Goal: Download file/media

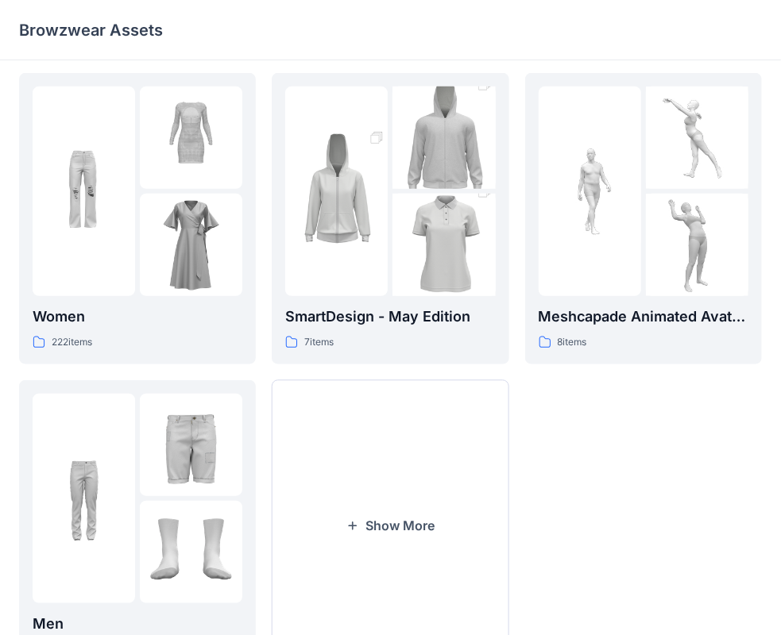
scroll to position [318, 0]
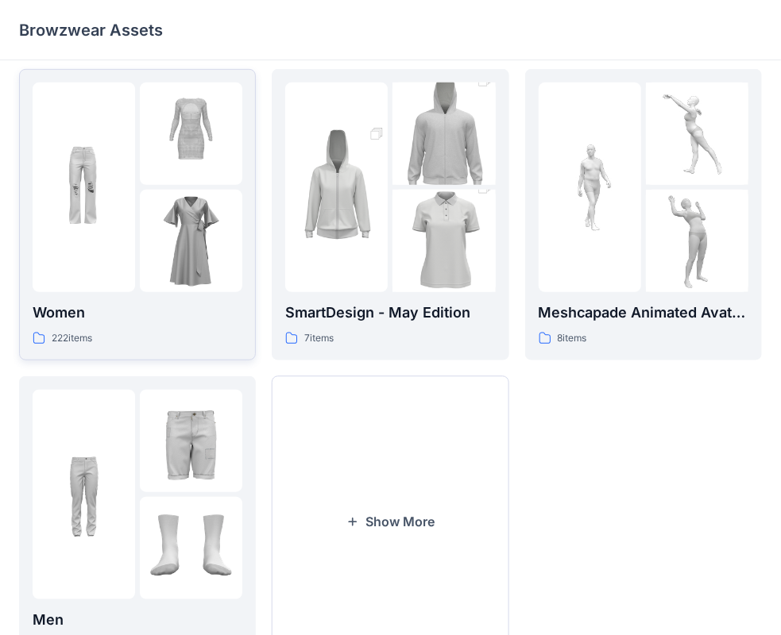
click at [164, 205] on img at bounding box center [191, 241] width 102 height 102
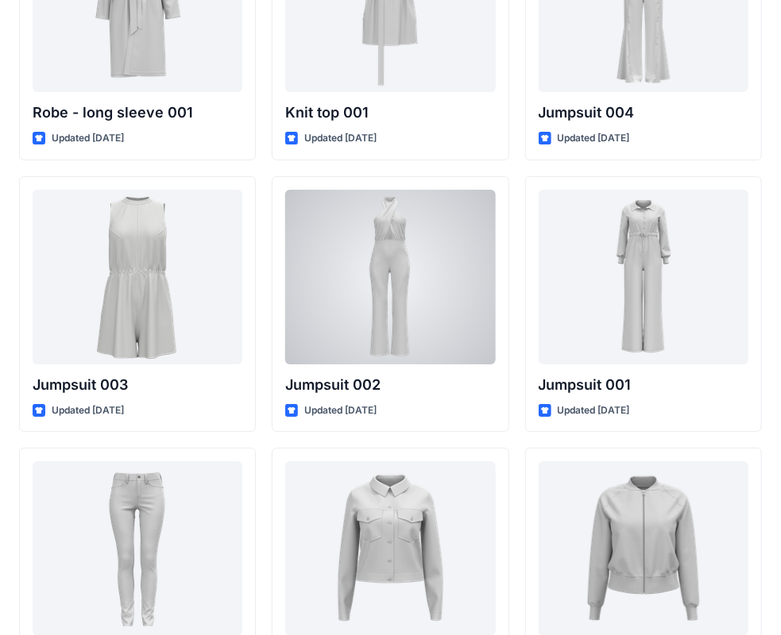
scroll to position [9226, 0]
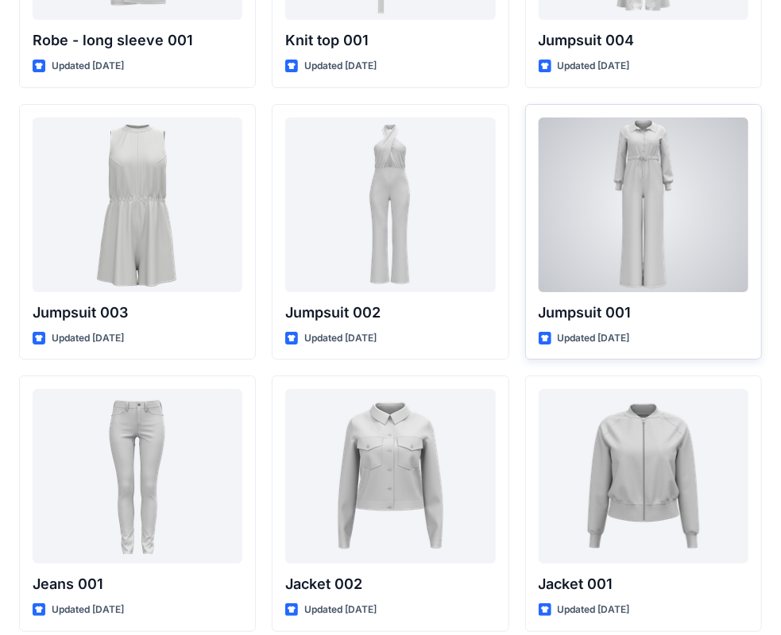
click at [683, 162] on div at bounding box center [644, 205] width 210 height 175
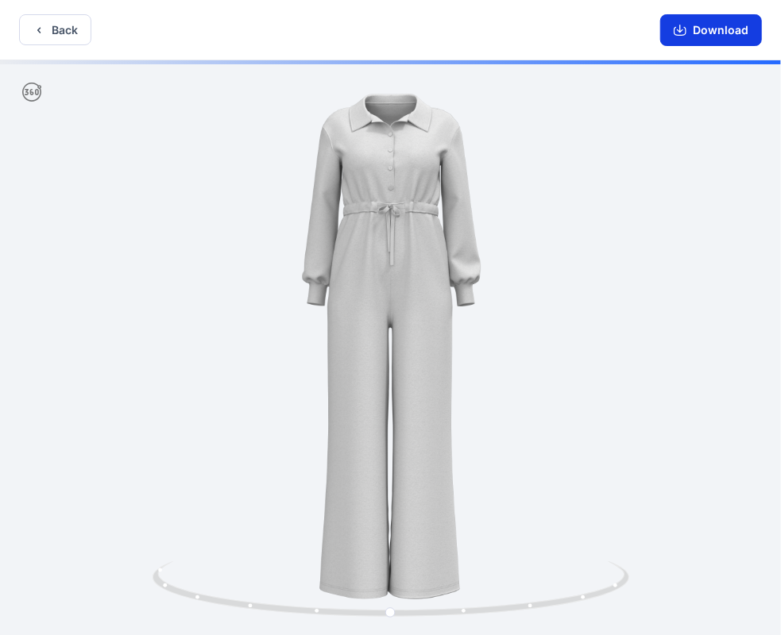
click at [727, 22] on button "Download" at bounding box center [711, 30] width 102 height 32
